Goal: Information Seeking & Learning: Compare options

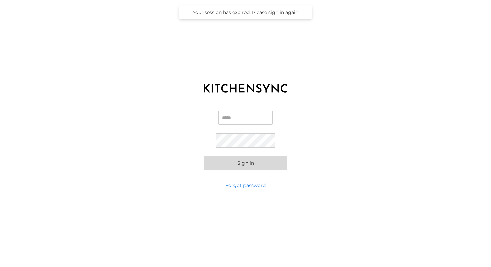
type input "**********"
click at [275, 165] on button "Sign in" at bounding box center [246, 162] width 84 height 13
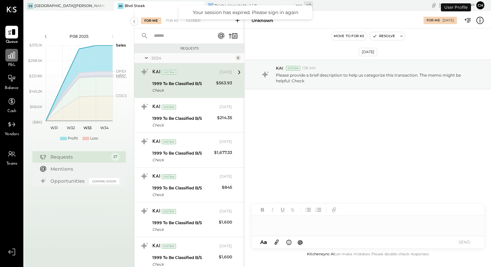
click at [15, 57] on icon at bounding box center [11, 55] width 9 height 9
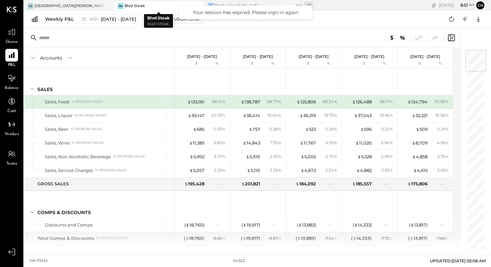
click at [148, 9] on div "BS Blvd Steak" at bounding box center [159, 5] width 90 height 9
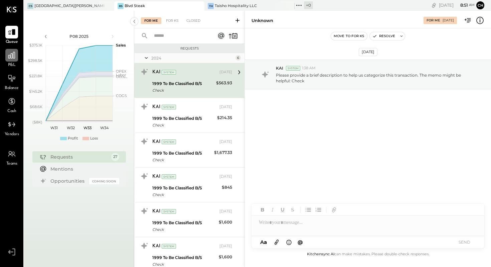
click at [13, 60] on div at bounding box center [11, 55] width 13 height 13
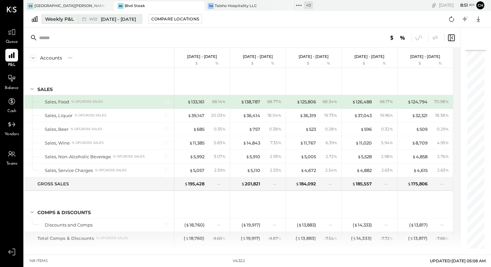
click at [66, 20] on div "Weekly P&L" at bounding box center [59, 19] width 29 height 7
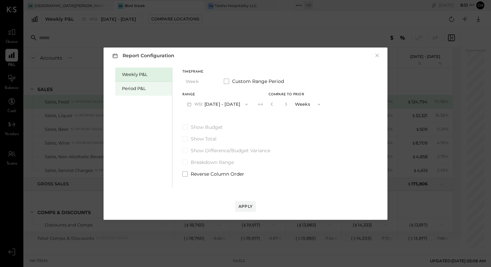
click at [153, 86] on div "Period P&L" at bounding box center [145, 88] width 47 height 6
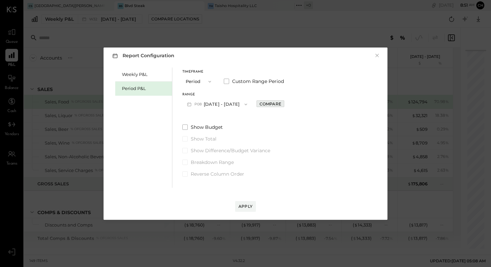
click at [271, 104] on div "Compare" at bounding box center [271, 104] width 22 height 6
click at [249, 103] on icon "button" at bounding box center [245, 104] width 5 height 5
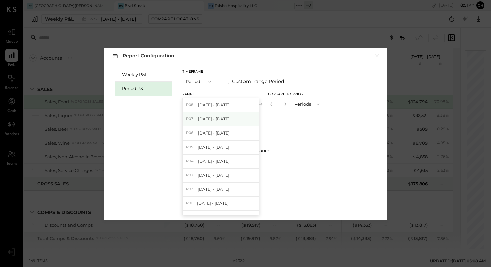
click at [250, 116] on div "P07 [DATE] - [DATE]" at bounding box center [221, 119] width 76 height 14
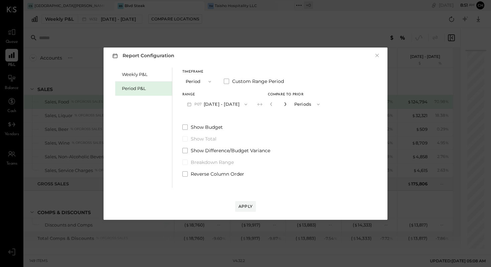
click at [287, 105] on icon "button" at bounding box center [285, 104] width 4 height 4
type input "*"
click at [250, 202] on button "Apply" at bounding box center [245, 206] width 21 height 11
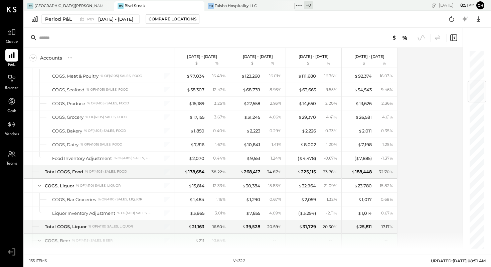
scroll to position [82, 0]
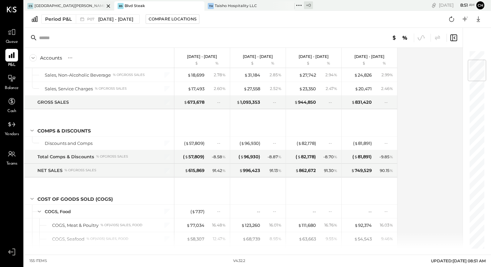
click at [82, 6] on div "CS Casita [PERSON_NAME][GEOGRAPHIC_DATA]" at bounding box center [64, 6] width 80 height 6
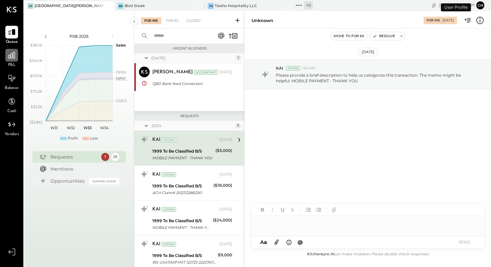
click at [16, 54] on div at bounding box center [11, 55] width 13 height 13
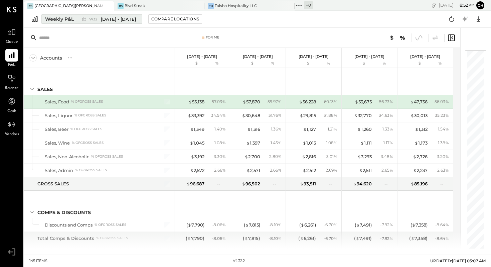
click at [73, 20] on div "Weekly P&L" at bounding box center [59, 19] width 29 height 7
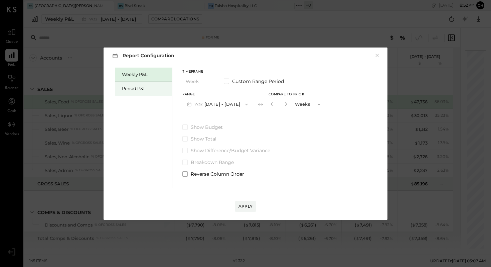
click at [130, 86] on div "Period P&L" at bounding box center [145, 88] width 47 height 6
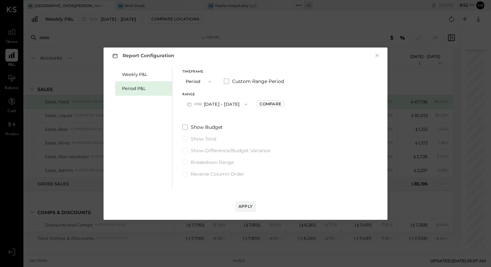
click at [249, 105] on icon "button" at bounding box center [245, 104] width 5 height 5
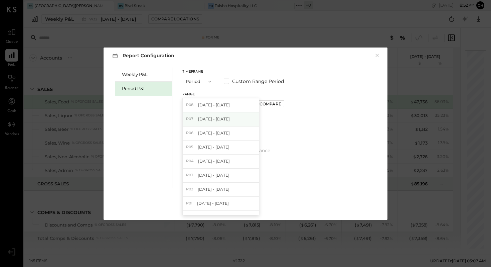
click at [251, 116] on div "P07 [DATE] - [DATE]" at bounding box center [221, 119] width 76 height 14
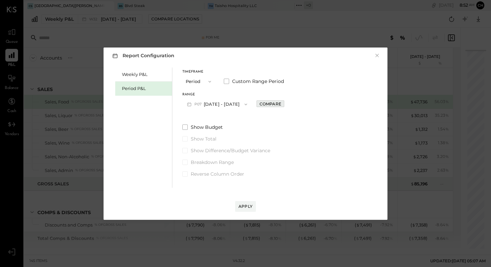
click at [273, 103] on div "Compare" at bounding box center [271, 104] width 22 height 6
click at [287, 105] on icon "button" at bounding box center [285, 104] width 4 height 4
type input "*"
click at [251, 203] on button "Apply" at bounding box center [245, 206] width 21 height 11
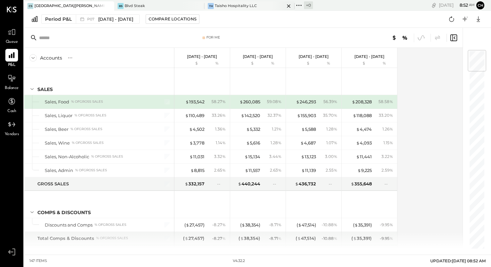
click at [235, 5] on div "Taisho Hospitality LLC" at bounding box center [236, 5] width 42 height 5
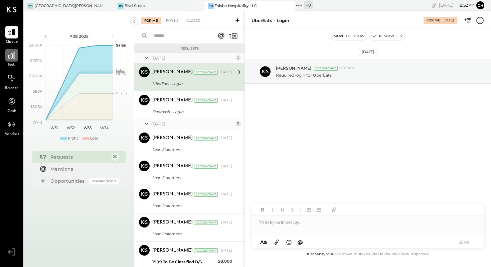
click at [12, 57] on icon at bounding box center [11, 55] width 7 height 7
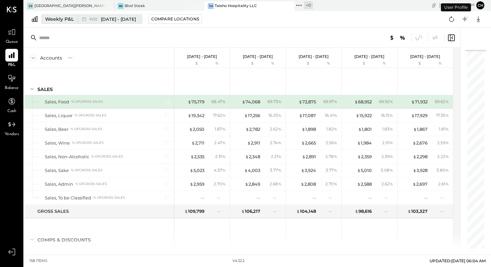
click at [70, 20] on div "Weekly P&L" at bounding box center [59, 19] width 29 height 7
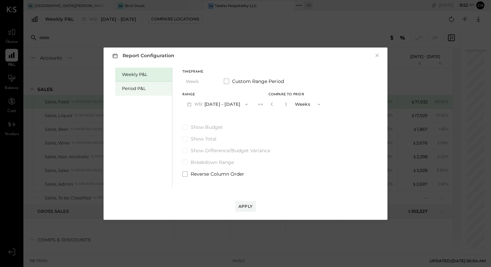
click at [128, 91] on div "Period P&L" at bounding box center [145, 88] width 47 height 6
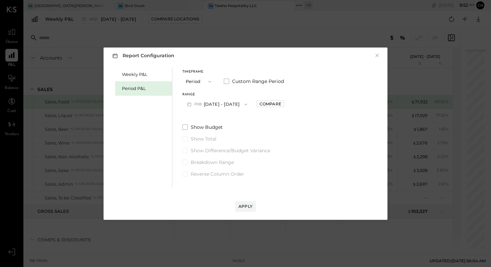
click at [247, 104] on icon "button" at bounding box center [246, 104] width 3 height 2
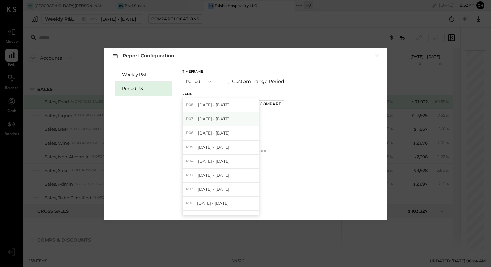
click at [253, 116] on div "P07 [DATE] - [DATE]" at bounding box center [221, 119] width 76 height 14
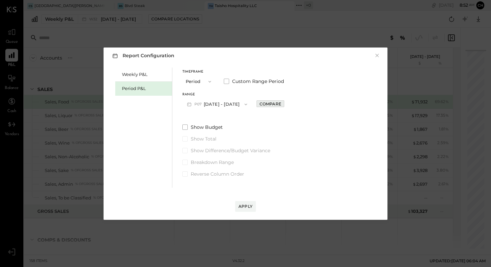
click at [275, 106] on div "Compare" at bounding box center [271, 104] width 22 height 6
click at [286, 105] on icon "button" at bounding box center [285, 104] width 2 height 4
type input "*"
click at [248, 209] on button "Apply" at bounding box center [245, 206] width 21 height 11
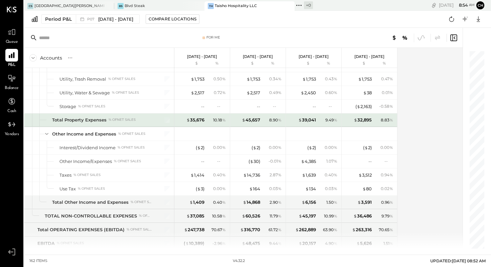
scroll to position [1712, 0]
